Goal: Task Accomplishment & Management: Use online tool/utility

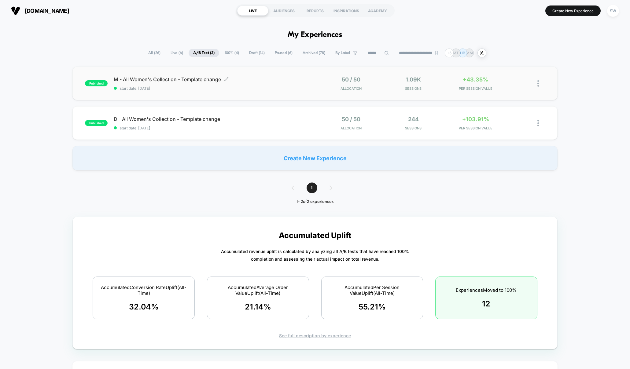
click at [282, 78] on span "M - All Women's Collection - Template change Click to edit experience details" at bounding box center [214, 79] width 201 height 6
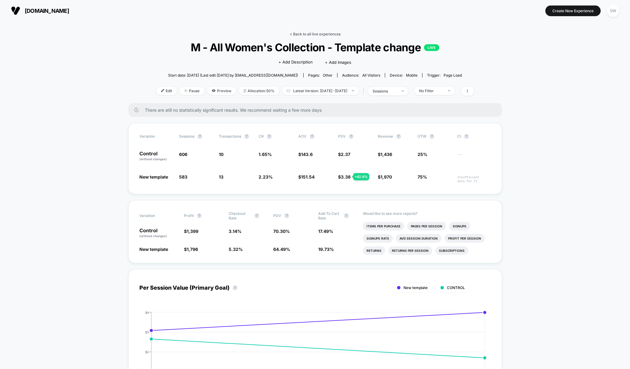
click at [302, 32] on link "< Back to all live experiences" at bounding box center [315, 34] width 51 height 5
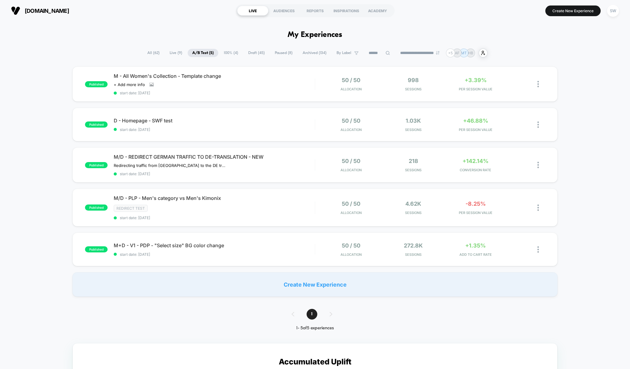
click at [272, 51] on span "Paused ( 8 )" at bounding box center [283, 53] width 27 height 8
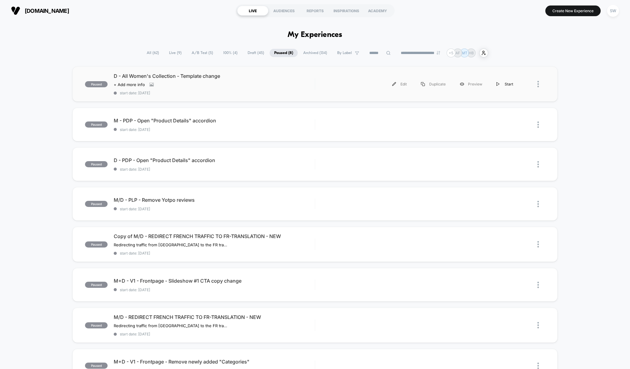
click at [502, 85] on div "Start" at bounding box center [504, 84] width 31 height 14
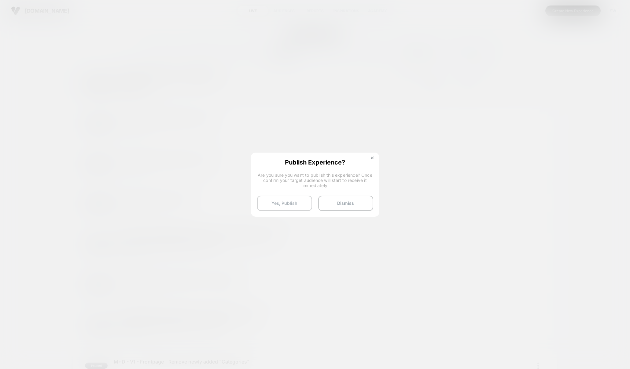
click at [286, 201] on button "Yes, Publish" at bounding box center [284, 203] width 55 height 15
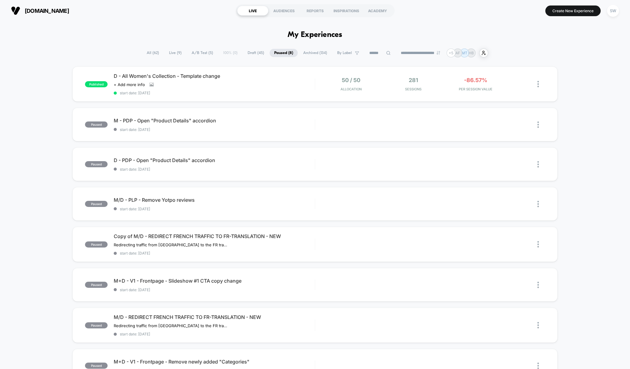
click at [196, 51] on span "A/B Test ( 5 )" at bounding box center [202, 53] width 31 height 8
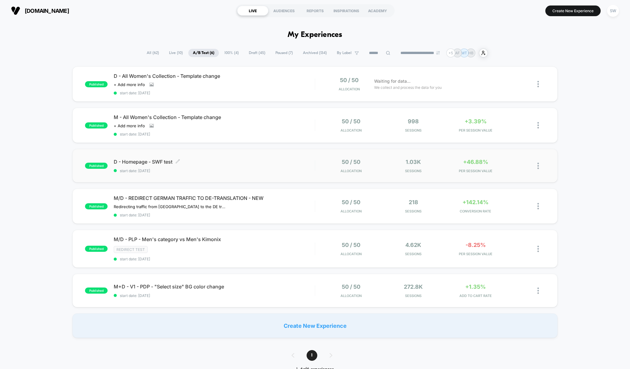
click at [273, 169] on span "start date: [DATE]" at bounding box center [214, 171] width 201 height 5
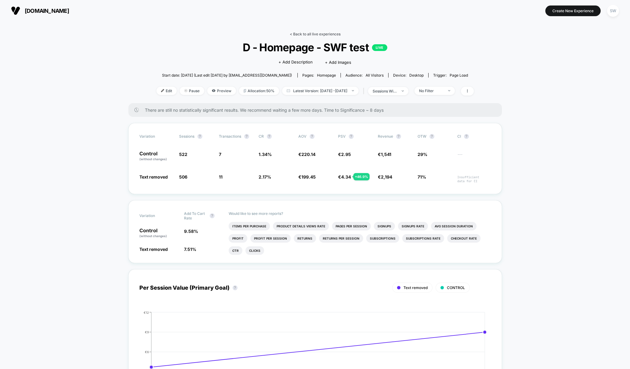
click at [320, 35] on link "< Back to all live experiences" at bounding box center [315, 34] width 51 height 5
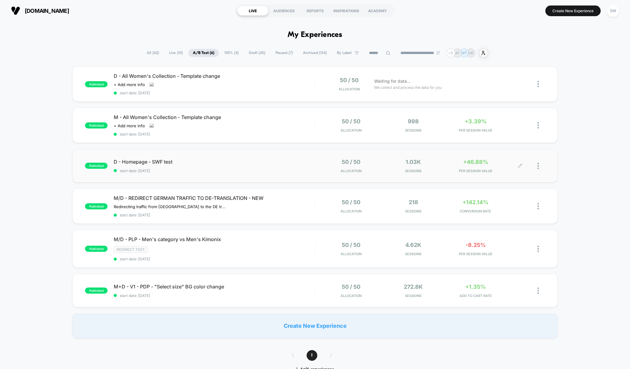
click at [539, 164] on div at bounding box center [541, 166] width 8 height 14
click at [500, 129] on div "Edit" at bounding box center [506, 130] width 55 height 14
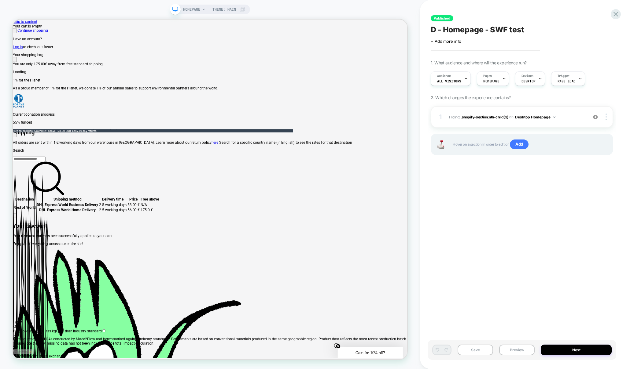
scroll to position [0, 526]
click at [511, 30] on span "D - Homepage - SWF test" at bounding box center [476, 29] width 93 height 9
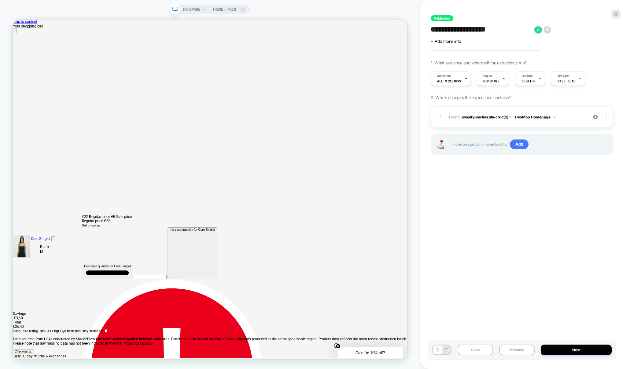
scroll to position [0, 0]
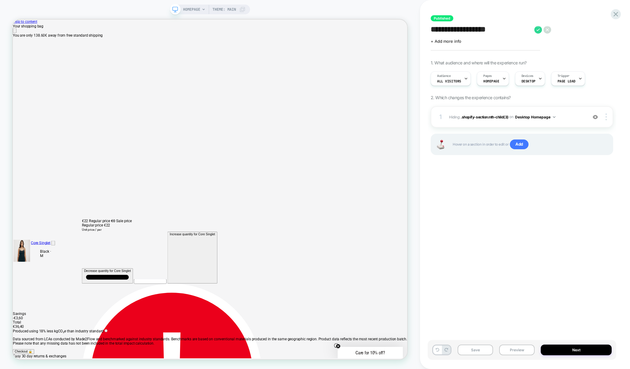
click at [510, 29] on textarea "**********" at bounding box center [480, 29] width 101 height 9
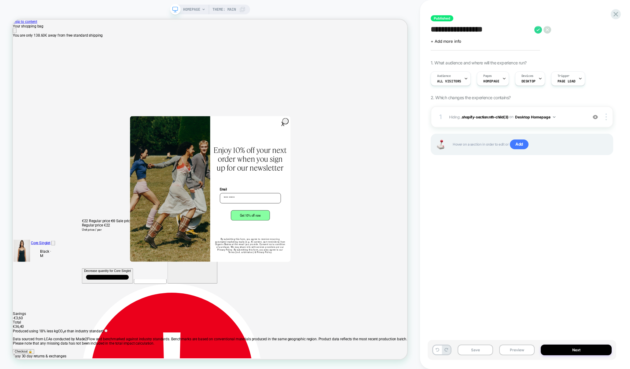
type textarea "**********"
type input "*"
click at [504, 28] on textarea "**********" at bounding box center [475, 29] width 90 height 9
type textarea "**********"
click at [600, 29] on icon at bounding box center [600, 30] width 8 height 8
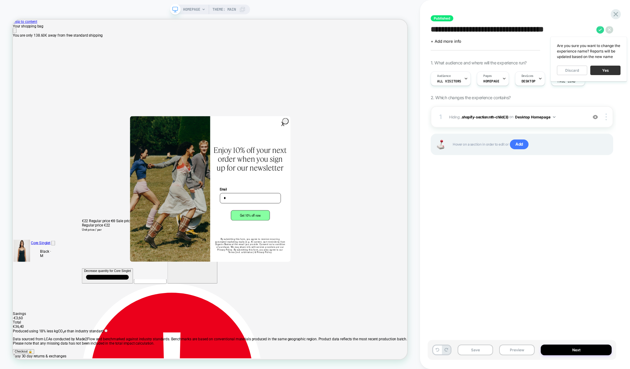
scroll to position [0, 526]
click at [606, 70] on button "Yes" at bounding box center [605, 70] width 30 height 9
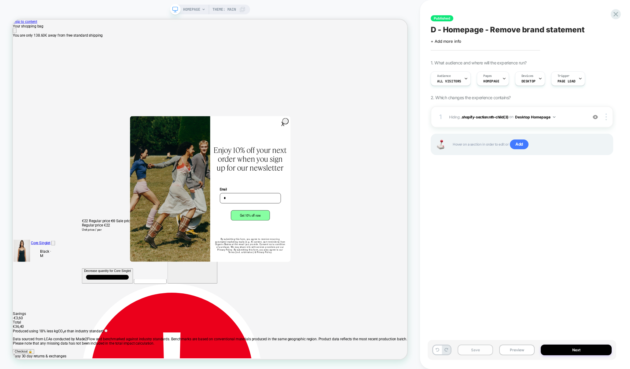
click at [479, 348] on button "Save" at bounding box center [474, 350] width 35 height 11
click at [555, 6] on button "Publish" at bounding box center [560, 6] width 21 height 6
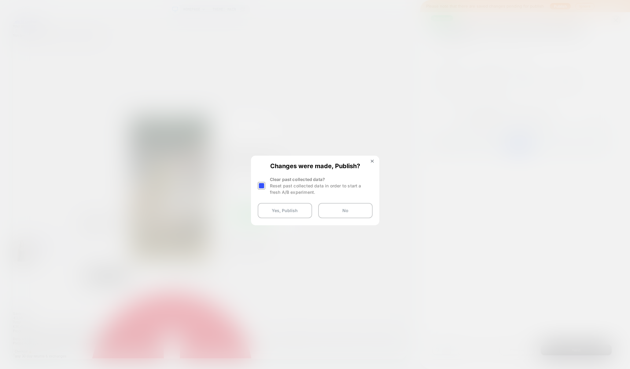
click at [265, 188] on div at bounding box center [262, 185] width 9 height 19
click at [263, 185] on div at bounding box center [262, 186] width 8 height 8
click at [287, 213] on button "Yes, Publish" at bounding box center [285, 210] width 54 height 15
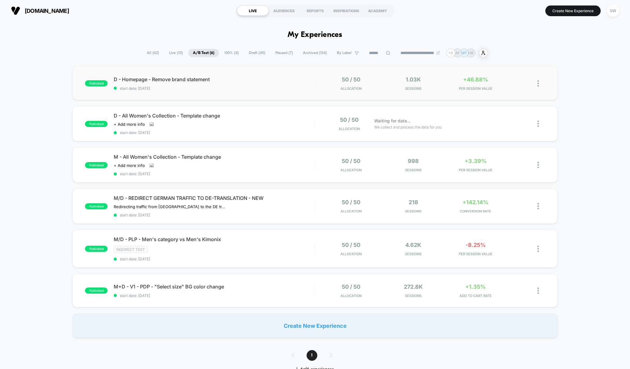
click at [538, 82] on img at bounding box center [538, 83] width 2 height 6
click at [507, 61] on div "Duplicate" at bounding box center [506, 63] width 55 height 14
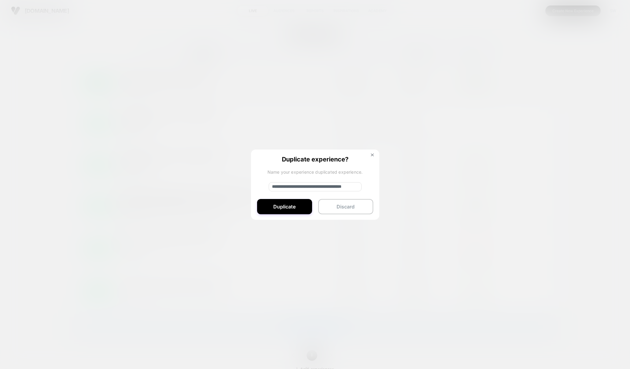
drag, startPoint x: 294, startPoint y: 186, endPoint x: 257, endPoint y: 186, distance: 37.6
click at [257, 186] on div "**********" at bounding box center [315, 185] width 128 height 71
type input "**********"
click at [285, 206] on button "Duplicate" at bounding box center [284, 206] width 55 height 15
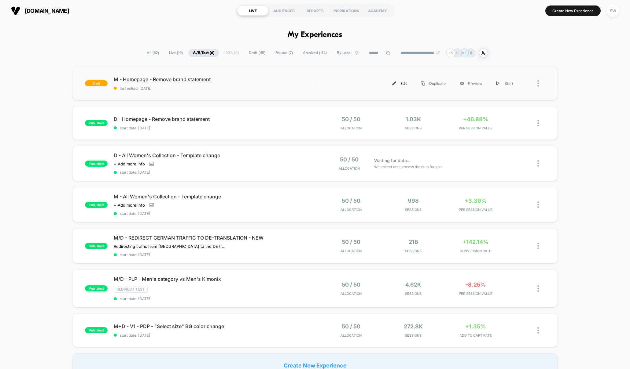
click at [401, 84] on div "Edit" at bounding box center [399, 84] width 29 height 14
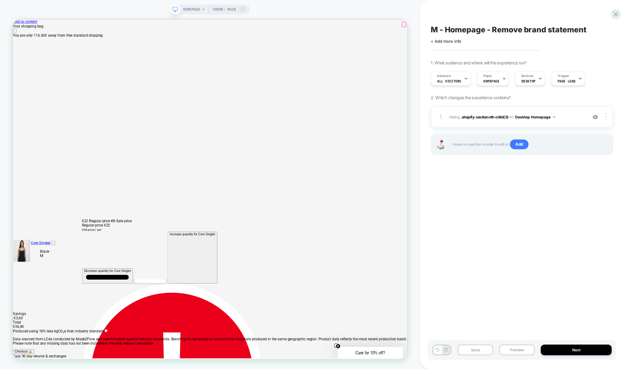
click at [21, 36] on icon "Close" at bounding box center [18, 38] width 5 height 5
click at [526, 80] on span "DESKTOP" at bounding box center [528, 81] width 14 height 4
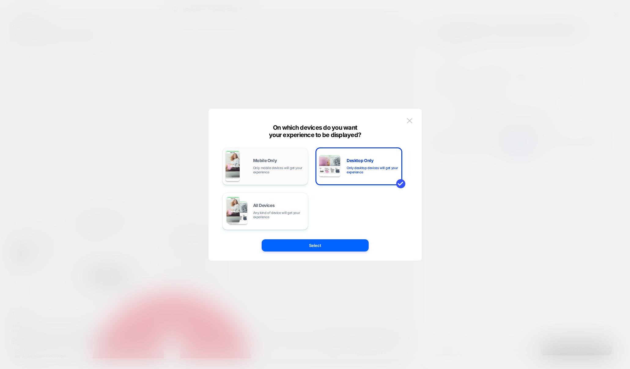
click at [259, 169] on span "Only mobile devices will get your experience" at bounding box center [279, 170] width 52 height 9
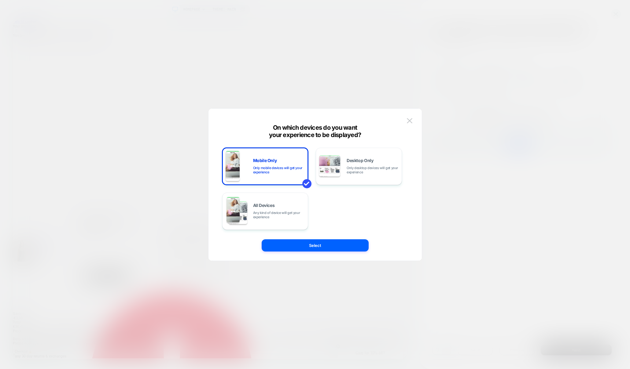
click at [315, 242] on button "Select" at bounding box center [315, 246] width 107 height 12
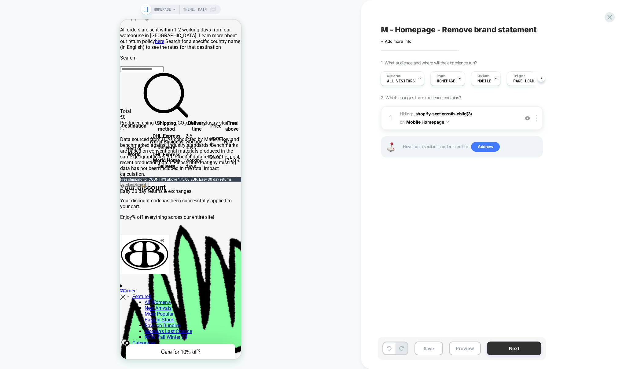
scroll to position [0, 242]
click at [514, 350] on button "Next" at bounding box center [514, 349] width 54 height 14
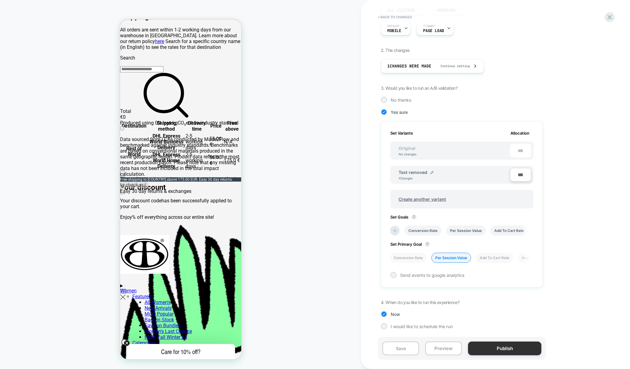
scroll to position [0, 0]
click at [509, 349] on button "Publish" at bounding box center [504, 349] width 73 height 14
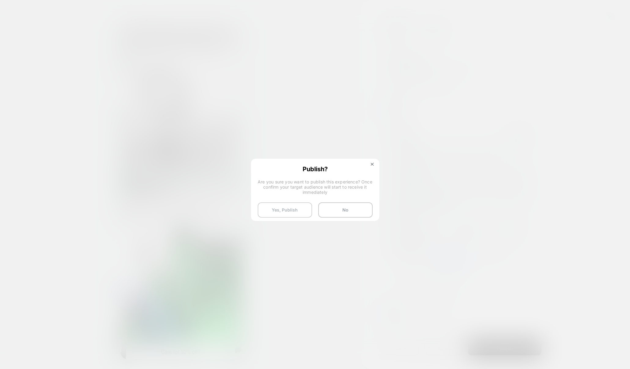
click at [284, 210] on button "Yes, Publish" at bounding box center [285, 210] width 54 height 15
